Goal: Task Accomplishment & Management: Manage account settings

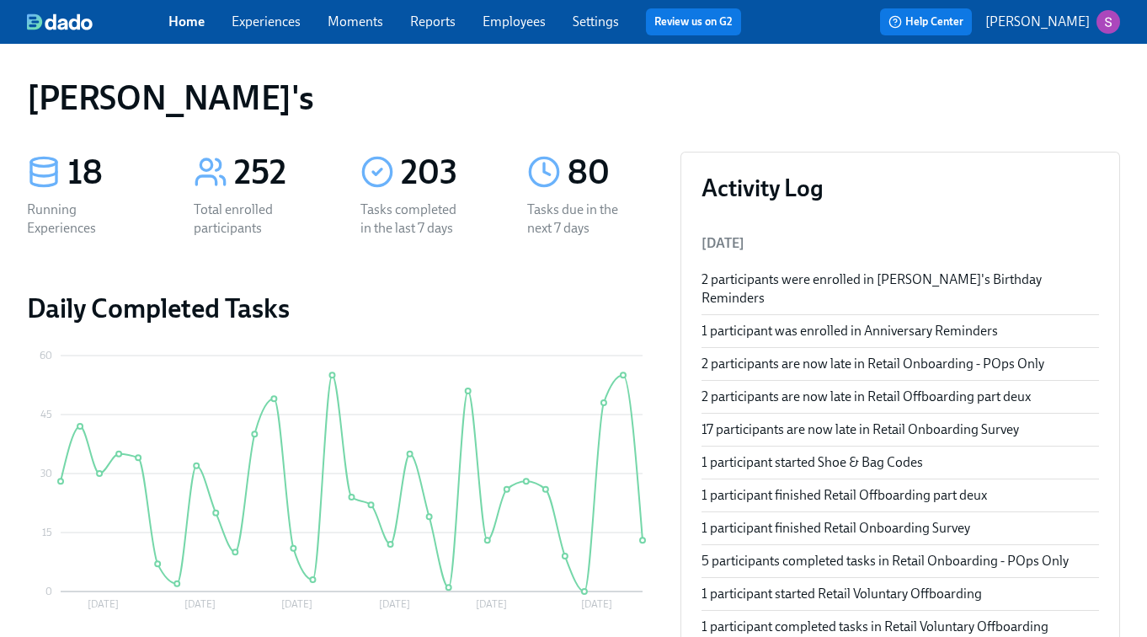
click at [245, 17] on link "Experiences" at bounding box center [266, 21] width 69 height 16
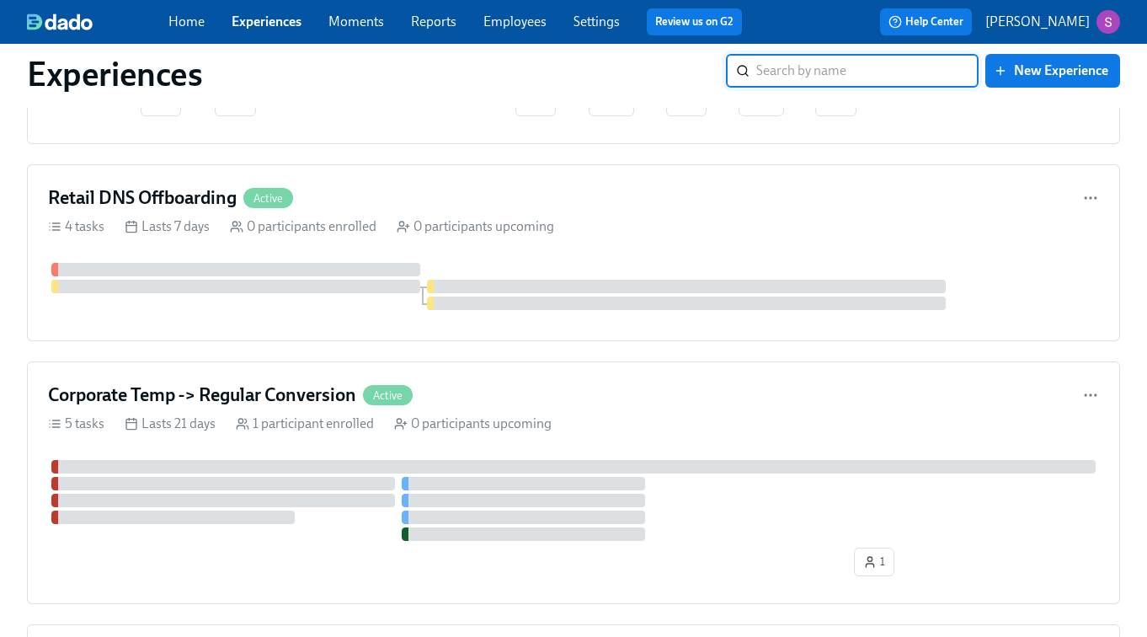
scroll to position [2679, 0]
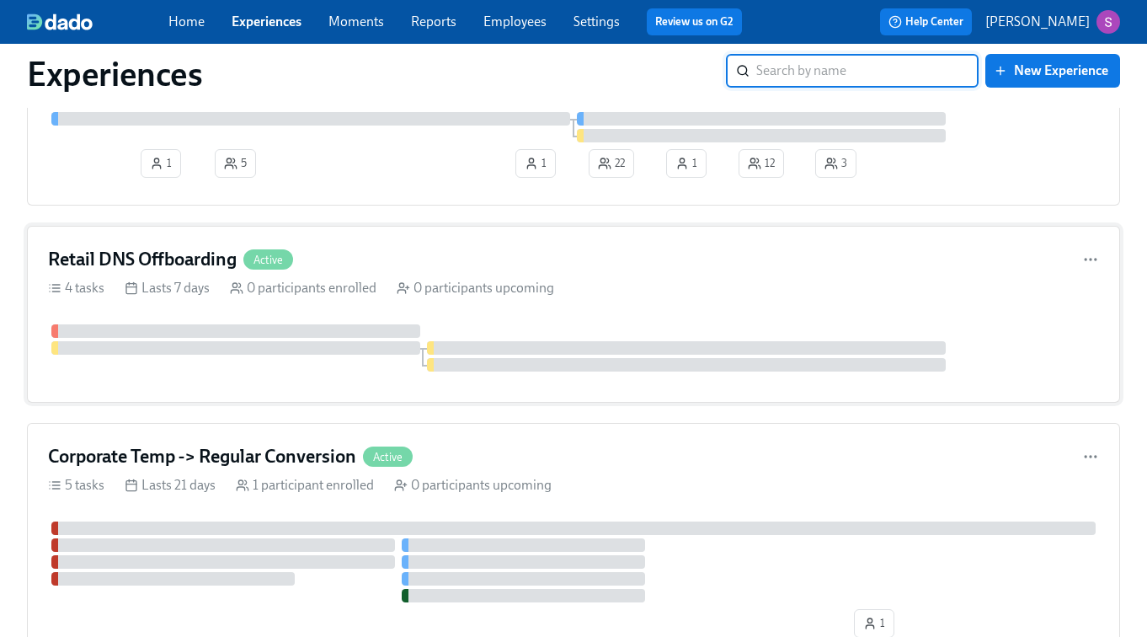
click at [358, 249] on div "Retail DNS Offboarding Active 4 tasks Lasts 7 days 0 participants enrolled 0 pa…" at bounding box center [573, 314] width 1093 height 177
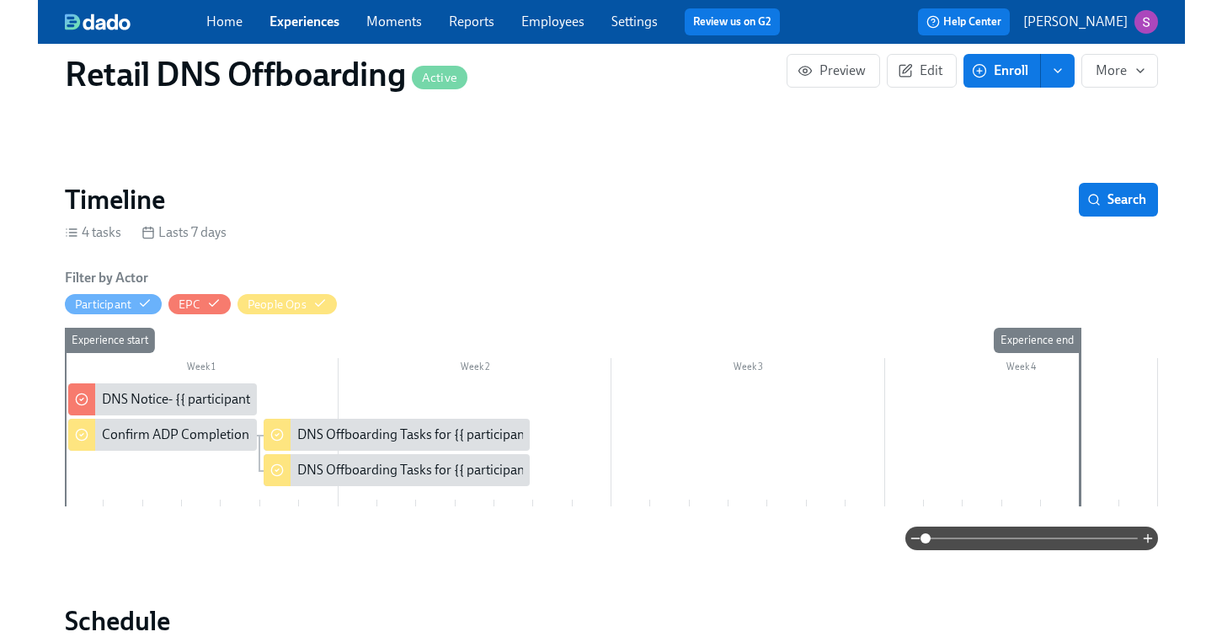
scroll to position [239, 0]
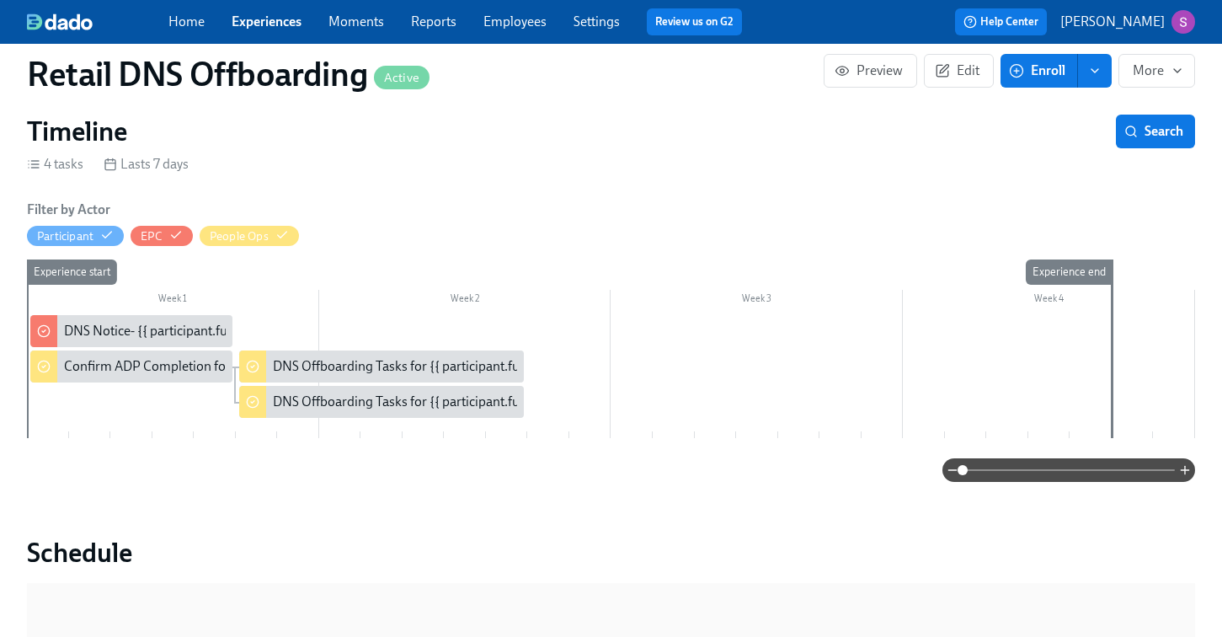
click at [1057, 73] on span "Enroll" at bounding box center [1038, 70] width 53 height 17
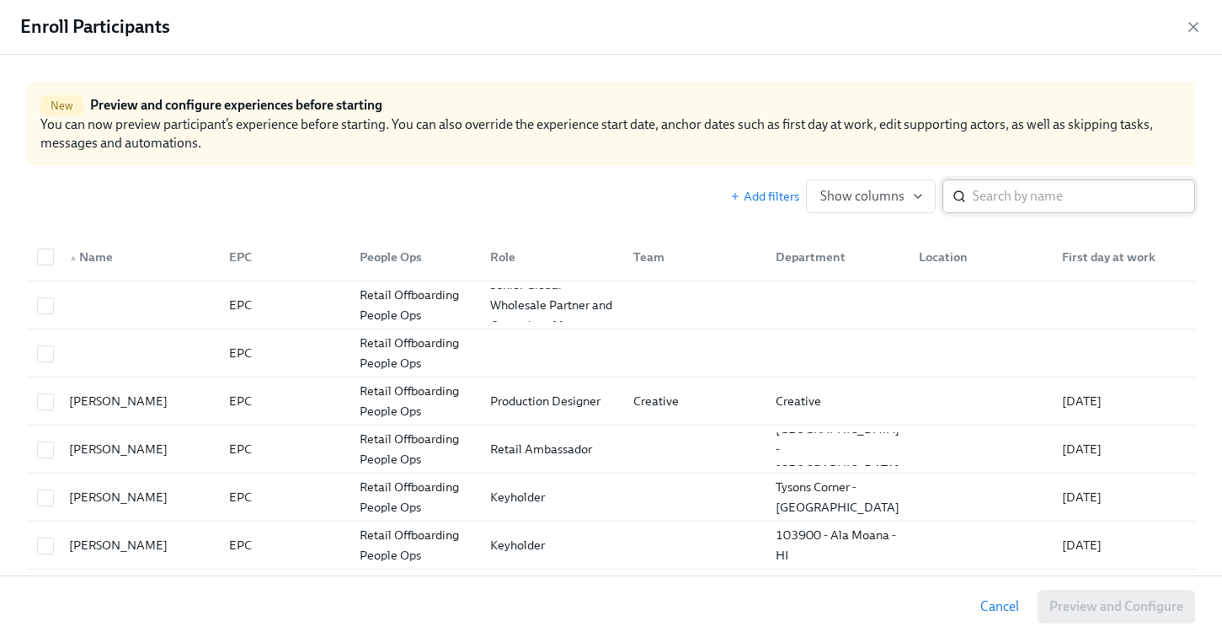
click at [1036, 202] on input "search" at bounding box center [1084, 196] width 222 height 34
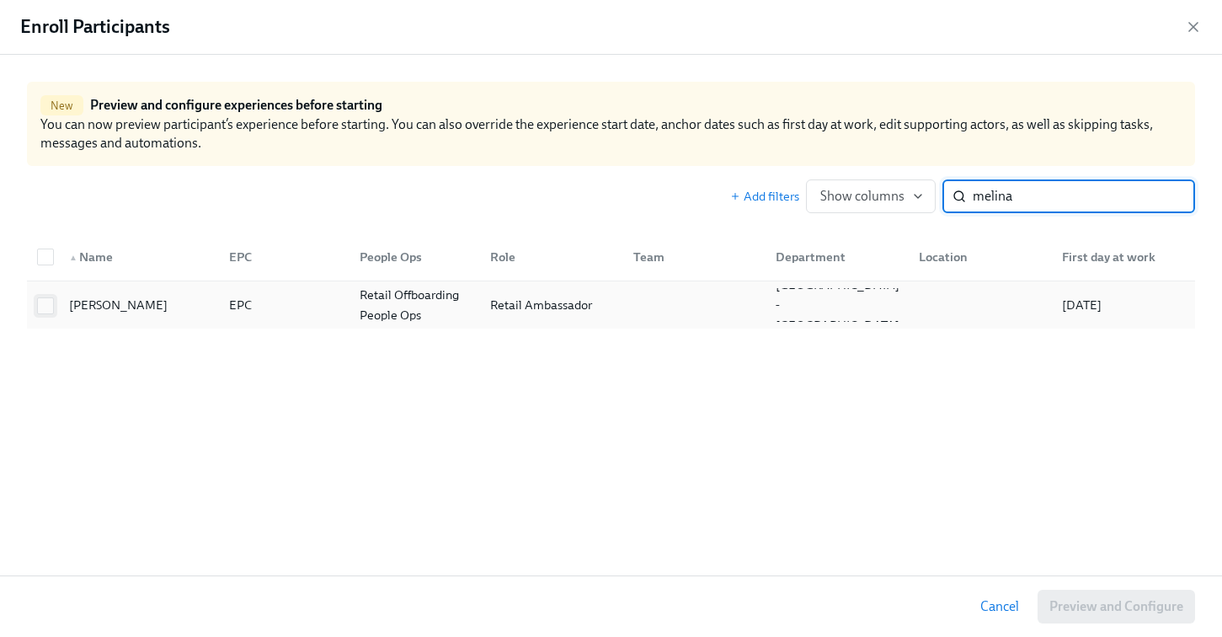
type input "melina"
click at [46, 306] on input "checkbox" at bounding box center [45, 305] width 15 height 15
checkbox input "true"
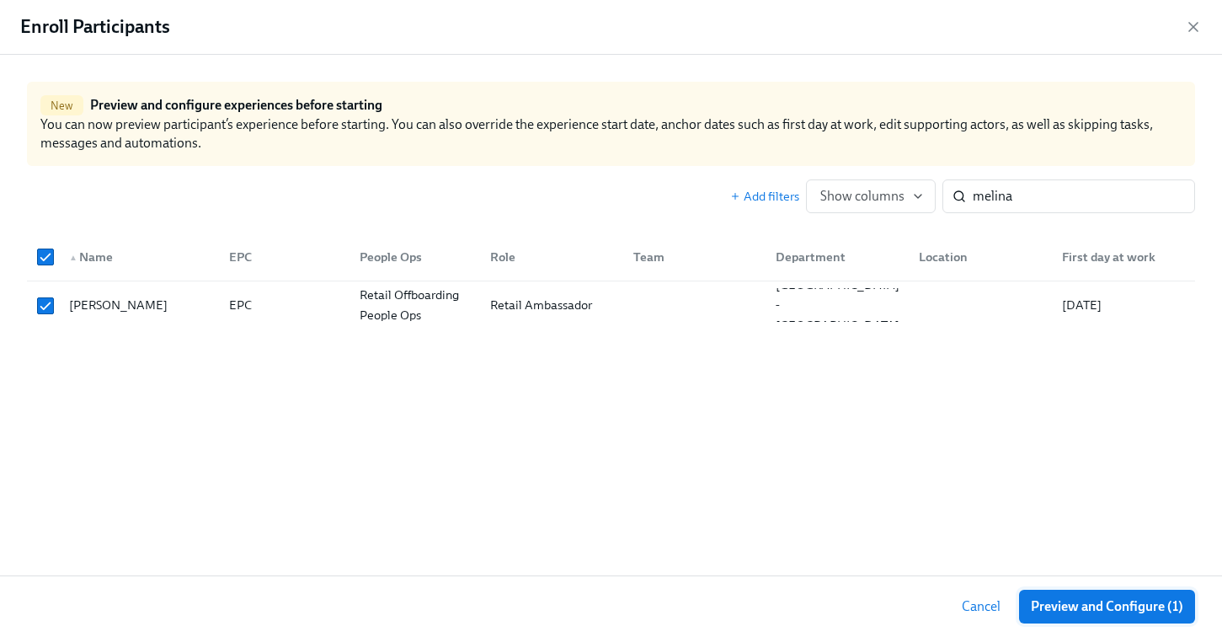
click at [1090, 598] on span "Preview and Configure (1)" at bounding box center [1107, 606] width 152 height 17
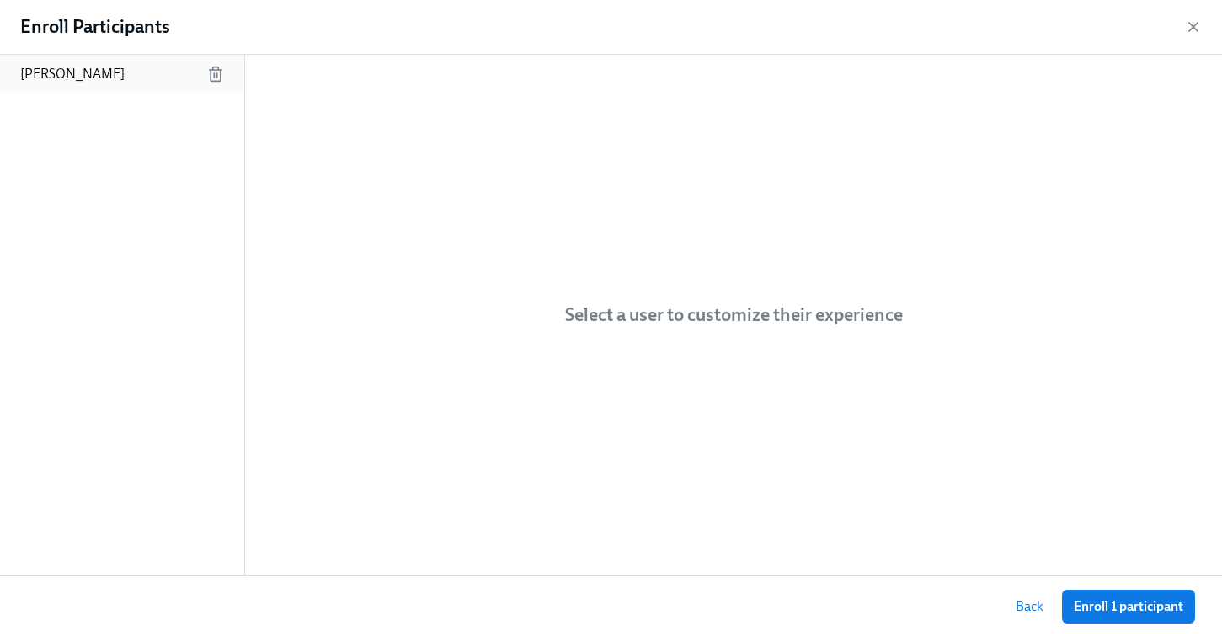
click at [126, 92] on div "[PERSON_NAME]" at bounding box center [122, 74] width 244 height 39
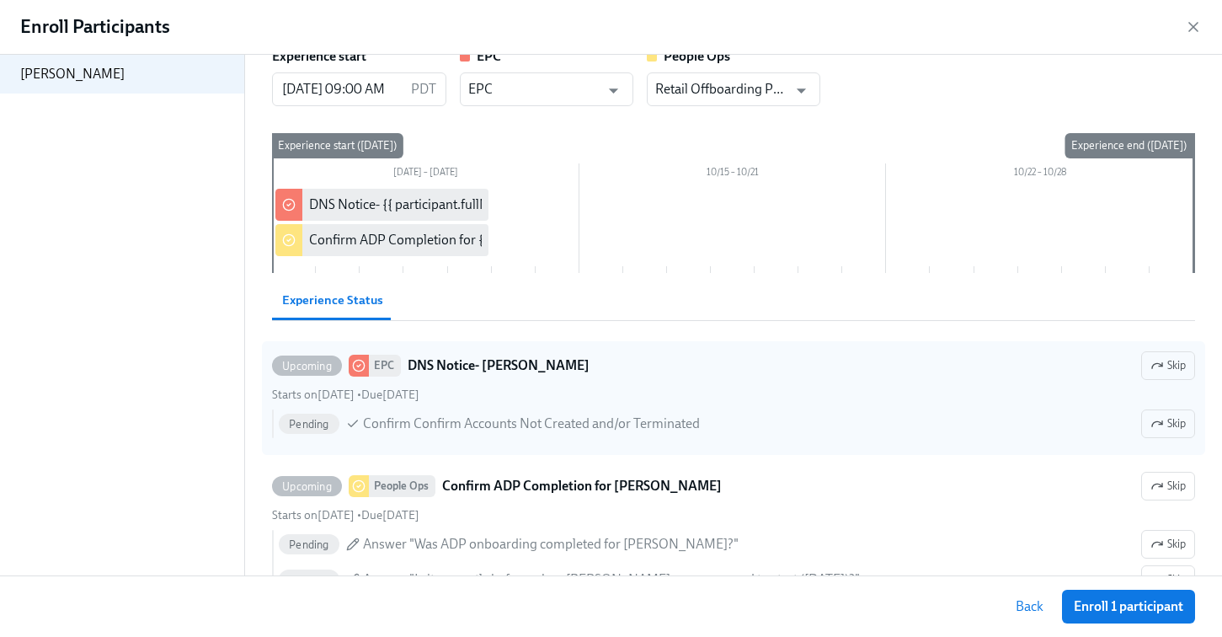
scroll to position [41, 0]
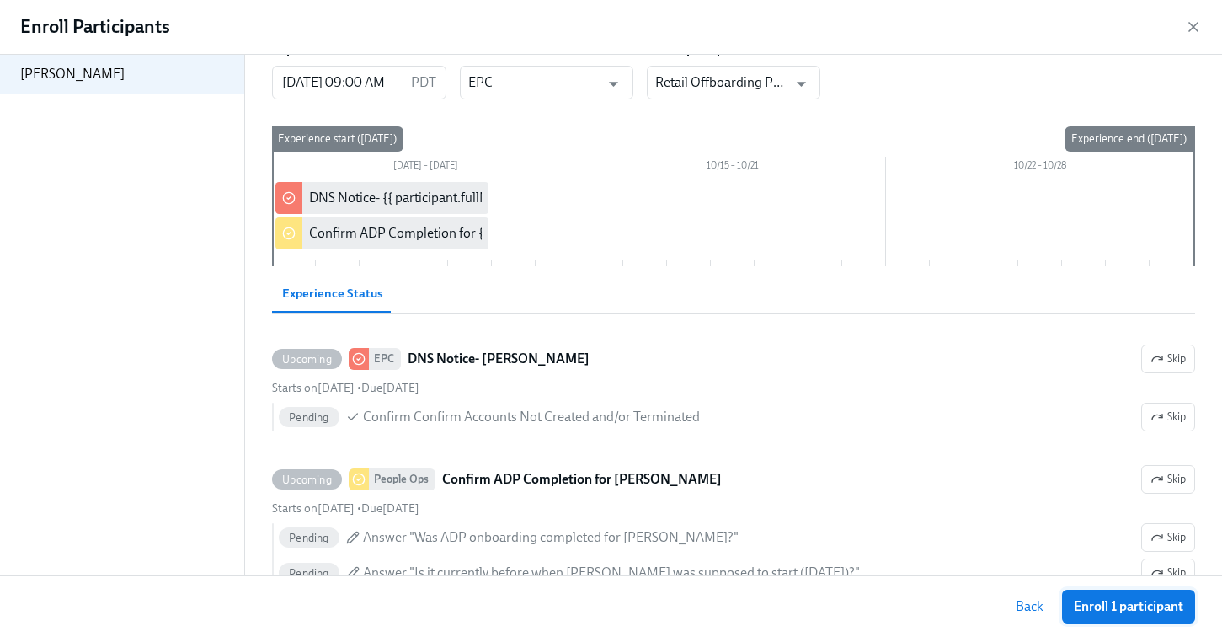
click at [1133, 607] on span "Enroll 1 participant" at bounding box center [1128, 606] width 109 height 17
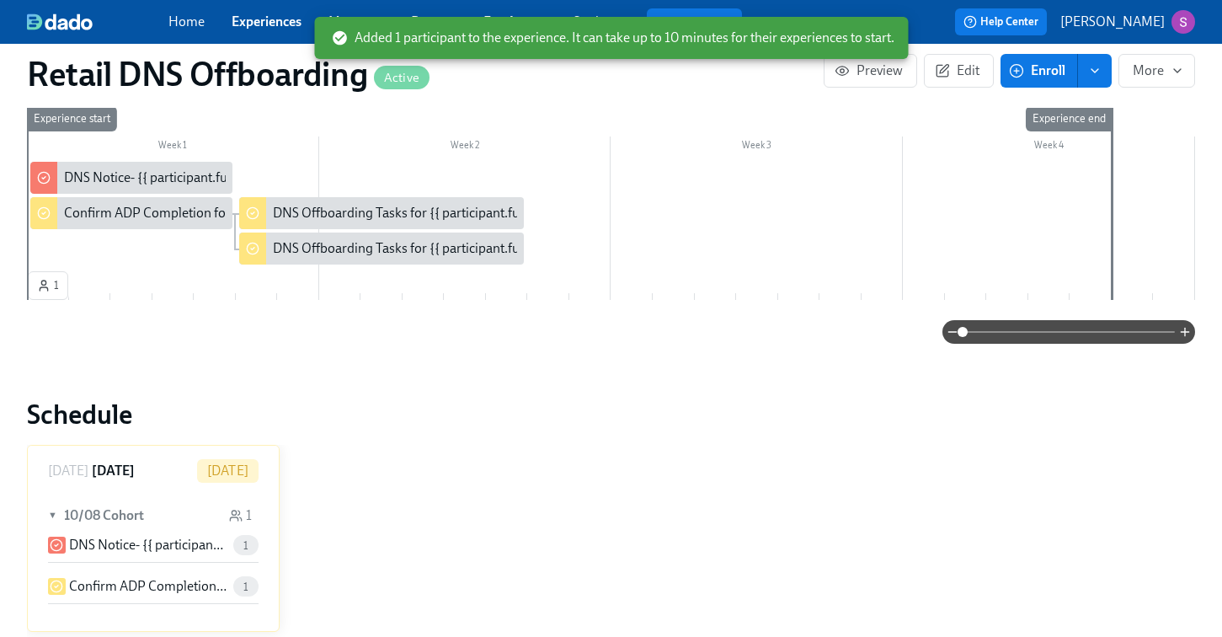
scroll to position [398, 0]
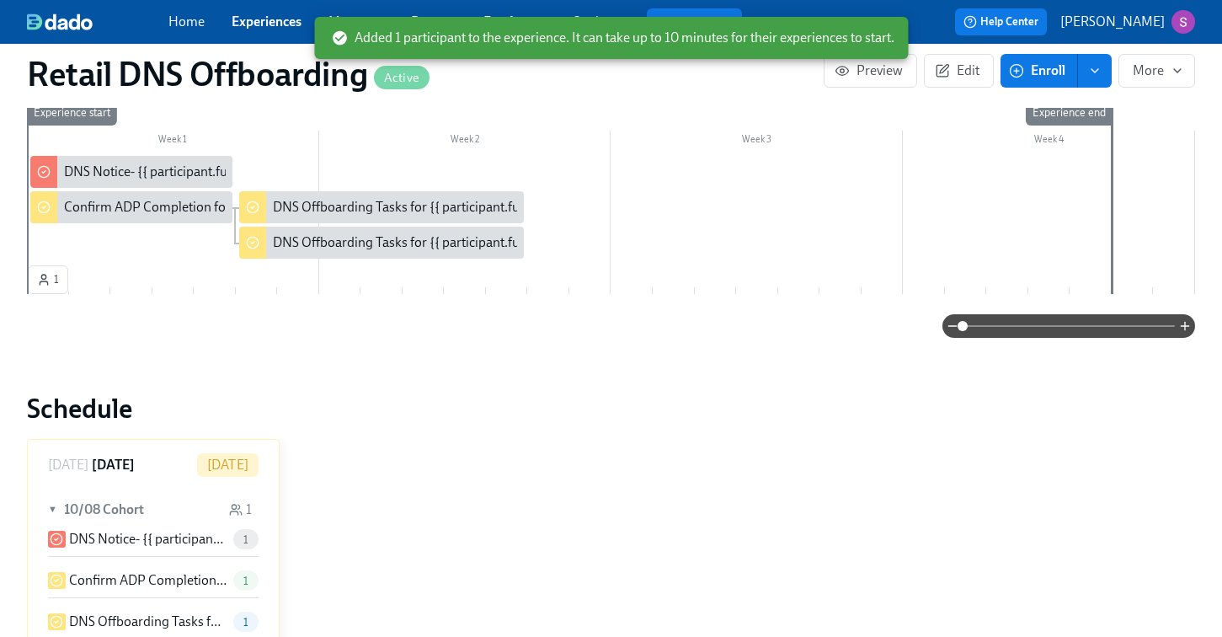
click at [270, 35] on div "Home Experiences Moments Reports Employees Settings Review us on G2 Help Center…" at bounding box center [611, 22] width 1222 height 44
click at [267, 24] on link "Experiences" at bounding box center [267, 21] width 70 height 16
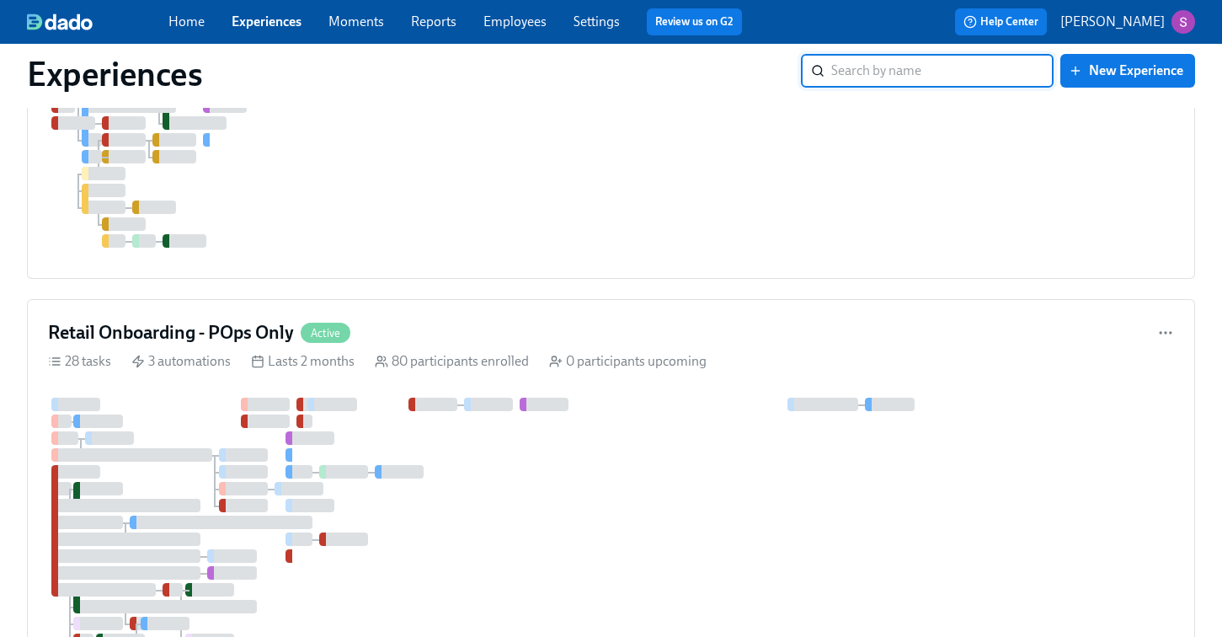
scroll to position [1464, 0]
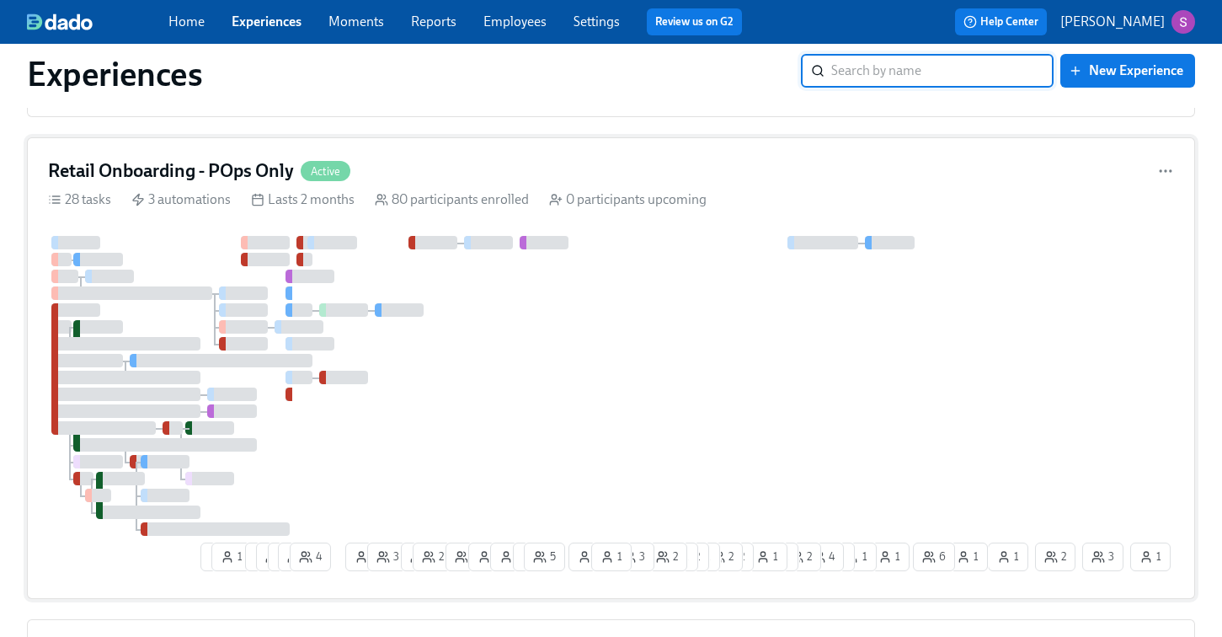
click at [470, 361] on div at bounding box center [516, 386] width 936 height 300
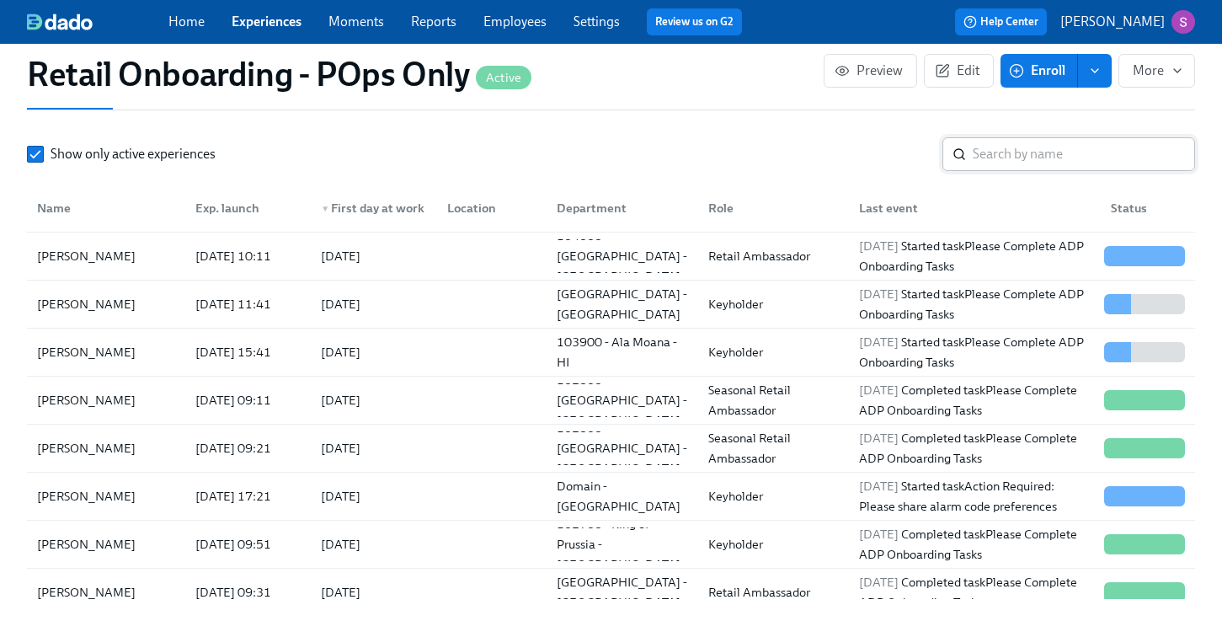
click at [989, 147] on input "search" at bounding box center [1084, 154] width 222 height 34
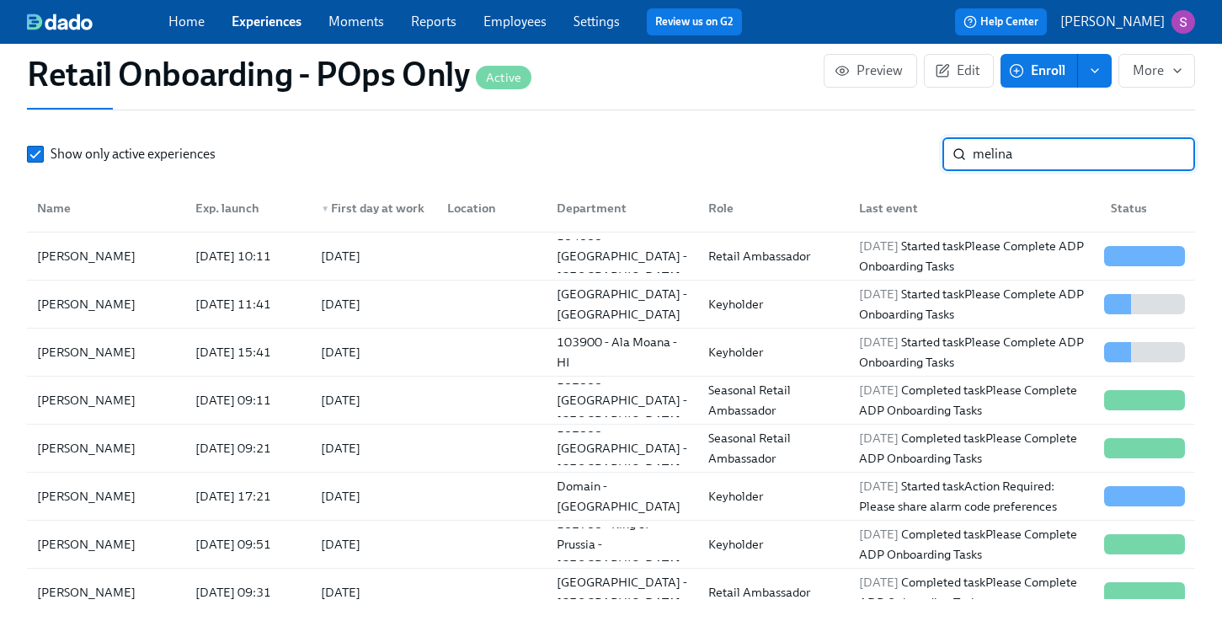
type input "melina"
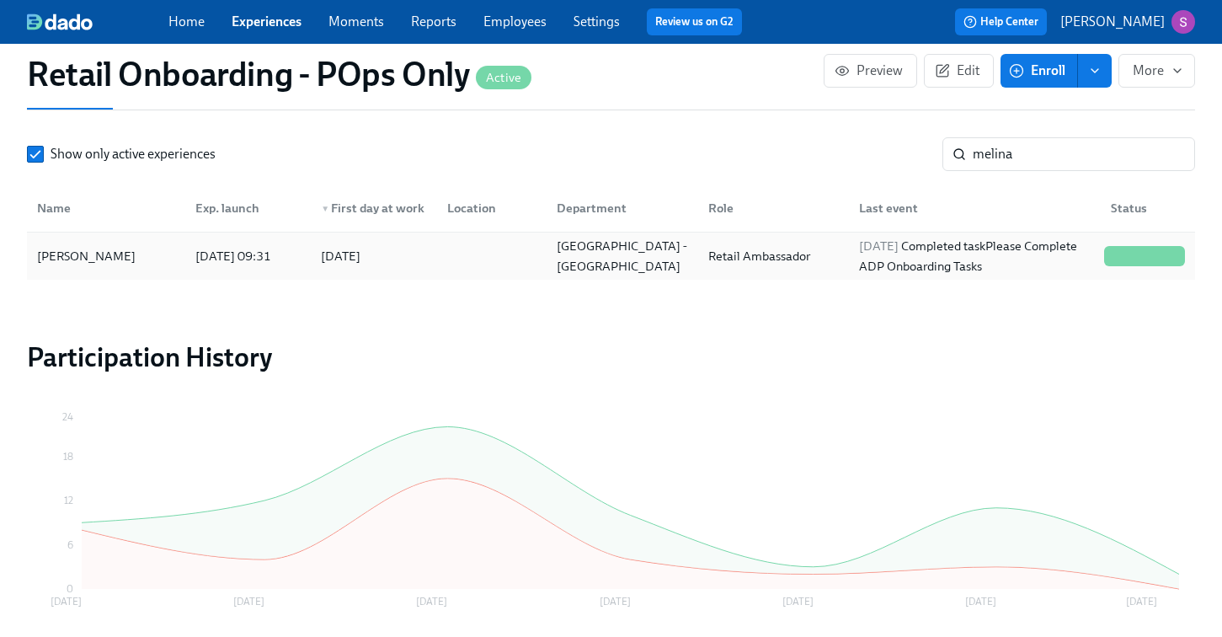
click at [152, 253] on div "[PERSON_NAME]" at bounding box center [106, 256] width 152 height 34
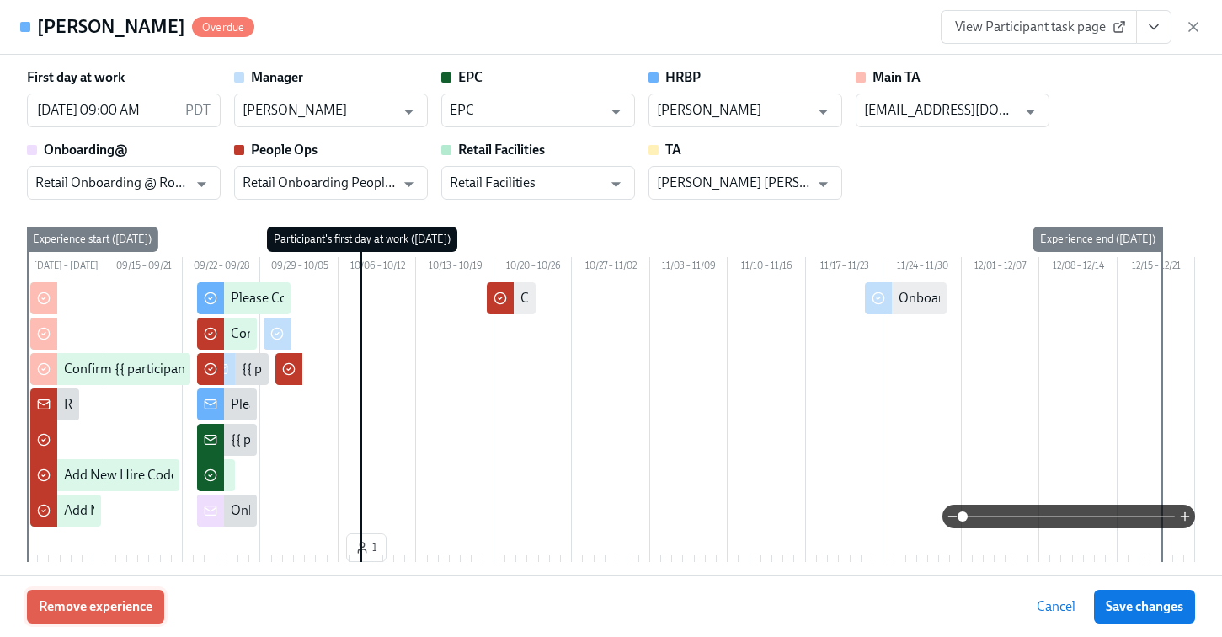
click at [105, 604] on span "Remove experience" at bounding box center [96, 606] width 114 height 17
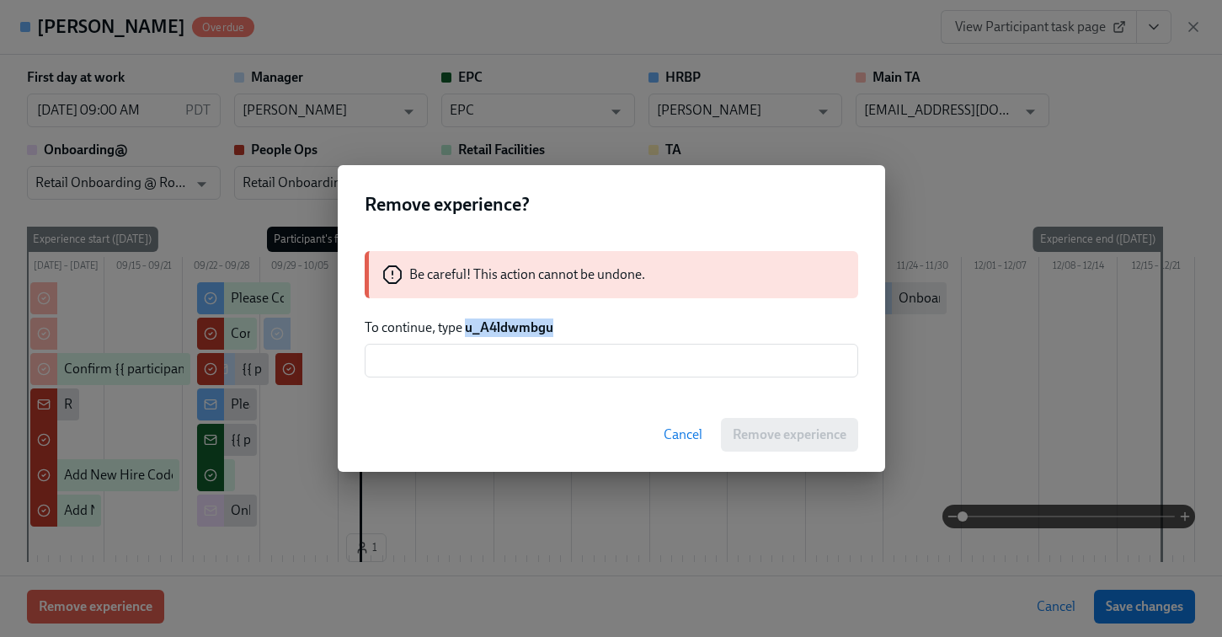
drag, startPoint x: 555, startPoint y: 328, endPoint x: 466, endPoint y: 327, distance: 88.4
click at [466, 327] on p "To continue, type u_A4ldwmbgu" at bounding box center [611, 327] width 493 height 19
copy strong "u_A4ldwmbgu"
click at [470, 357] on input "text" at bounding box center [611, 361] width 493 height 34
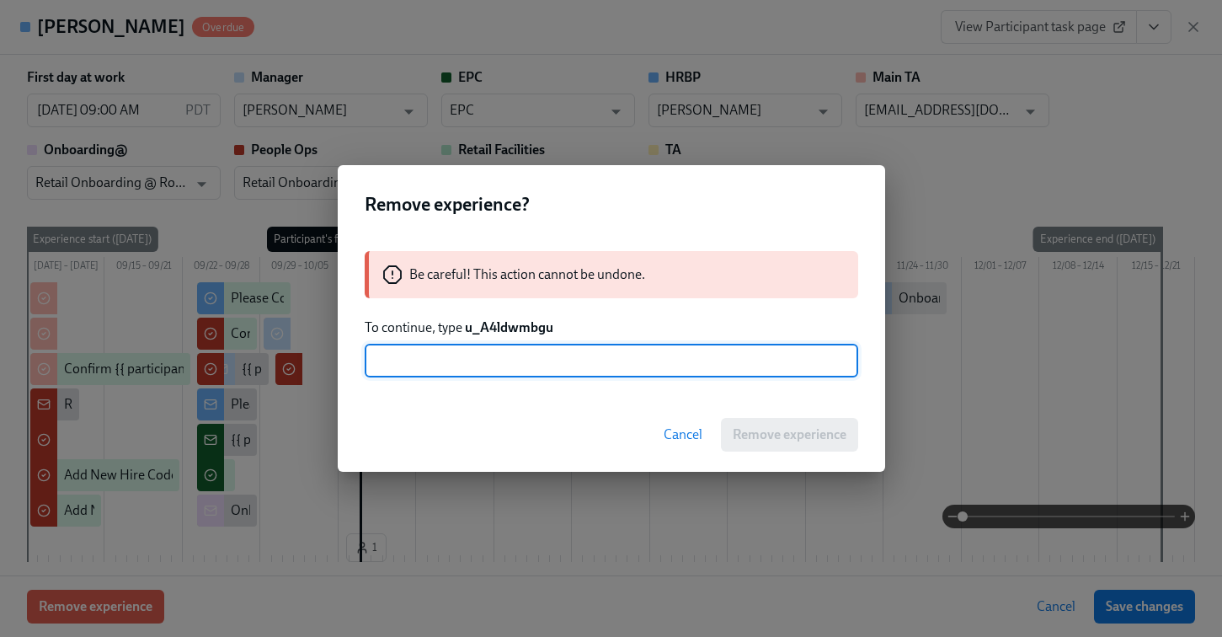
paste input "u_A4ldwmbgu"
type input "u_A4ldwmbgu"
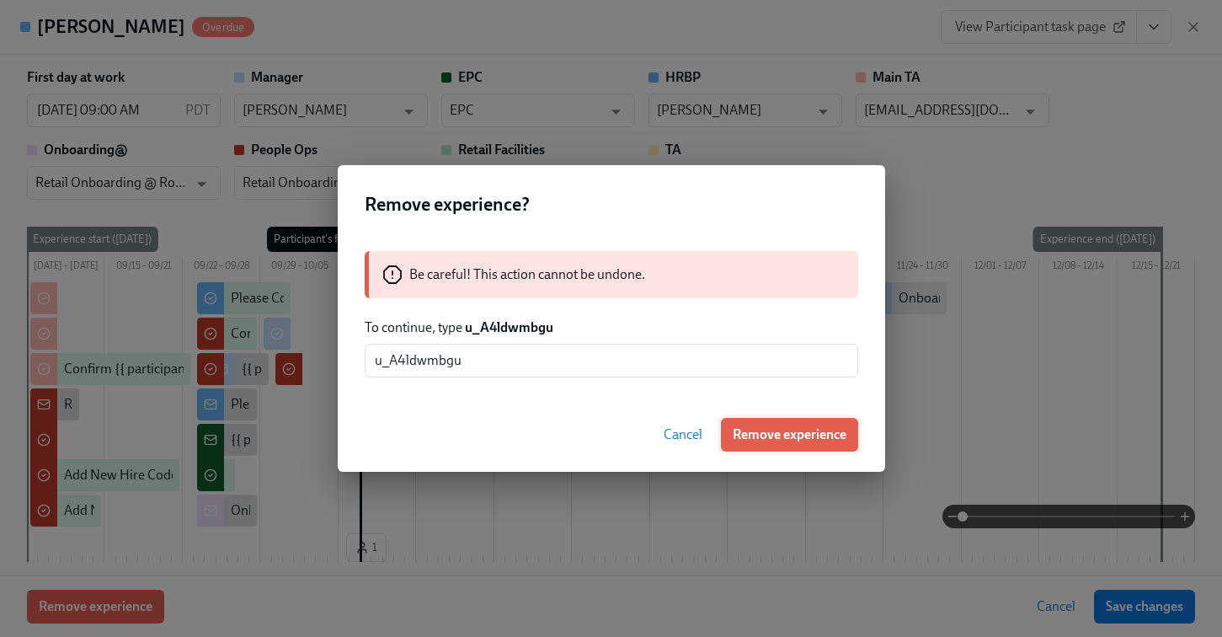
click at [772, 434] on span "Remove experience" at bounding box center [790, 434] width 114 height 17
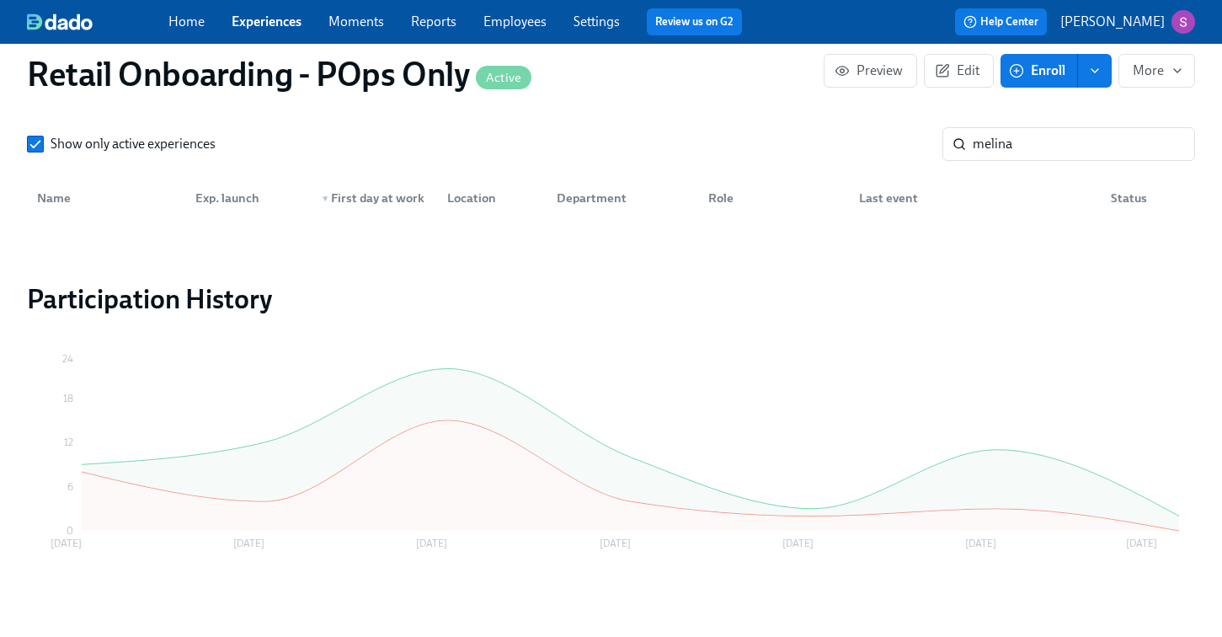
scroll to position [2049, 0]
